Goal: Task Accomplishment & Management: Use online tool/utility

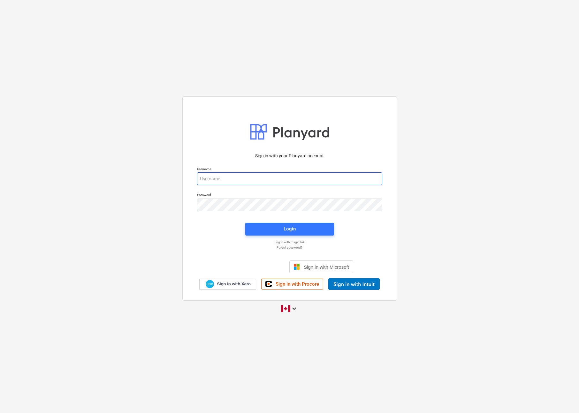
type input "[EMAIL_ADDRESS][DOMAIN_NAME]"
click at [280, 233] on button "Login" at bounding box center [289, 229] width 89 height 13
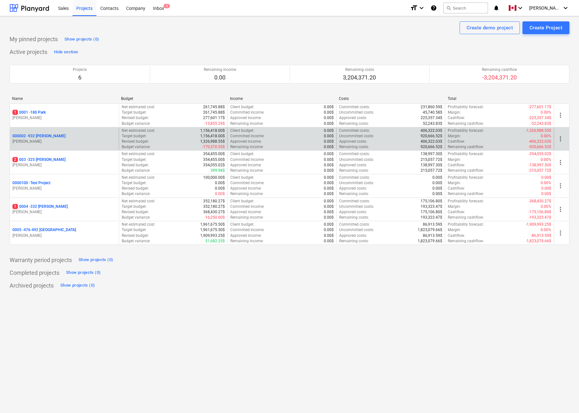
click at [42, 135] on p "000002 - 932 [PERSON_NAME]" at bounding box center [38, 135] width 53 height 5
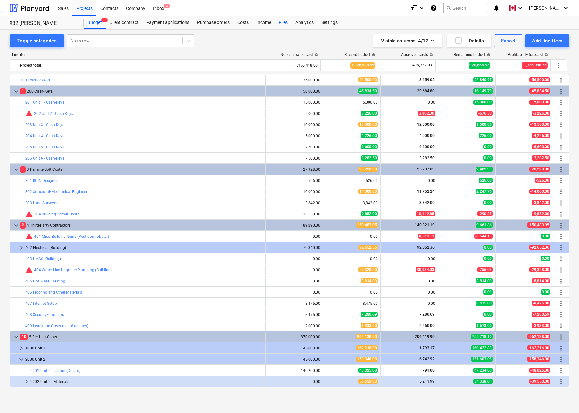
click at [283, 22] on div "Files" at bounding box center [283, 22] width 17 height 13
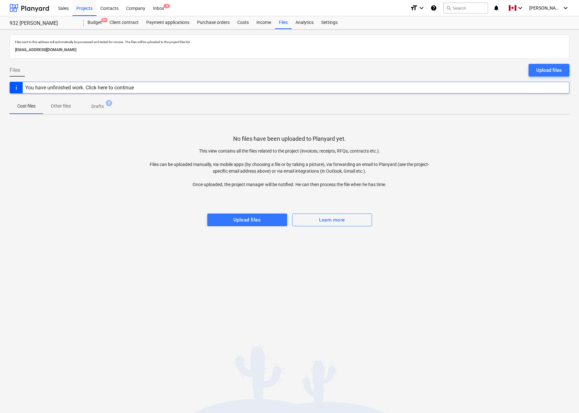
click at [97, 110] on p "Drafts" at bounding box center [97, 106] width 12 height 7
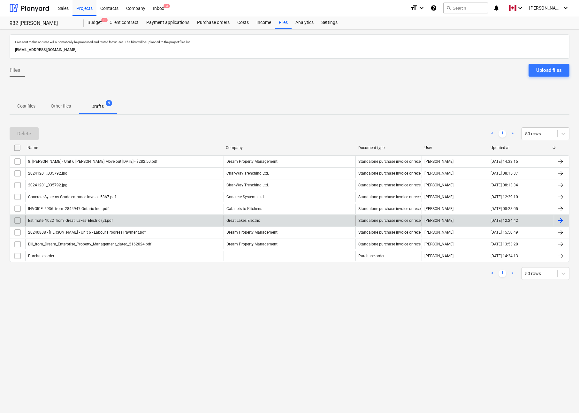
click at [561, 219] on div at bounding box center [561, 221] width 8 height 8
